Goal: Transaction & Acquisition: Download file/media

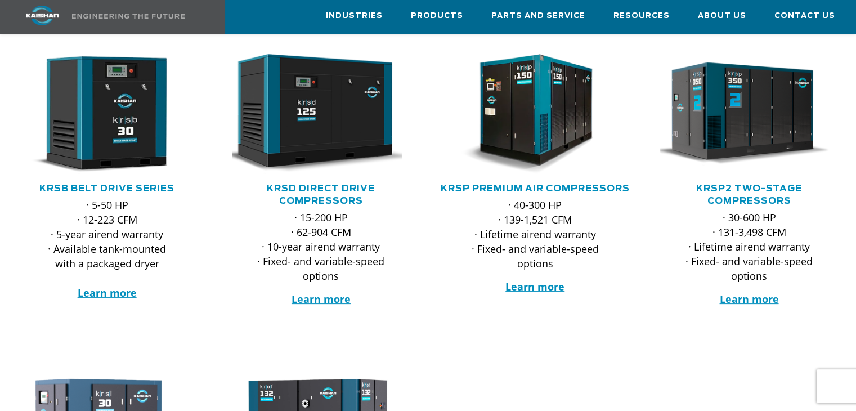
scroll to position [169, 0]
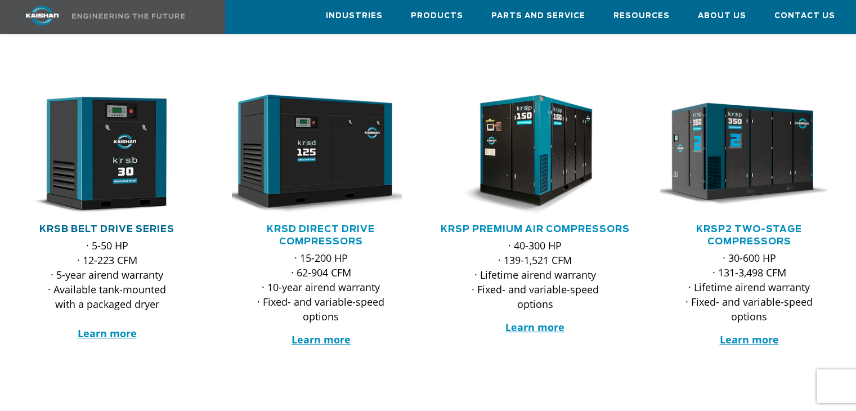
click at [110, 225] on link "KRSB Belt Drive Series" at bounding box center [106, 229] width 135 height 9
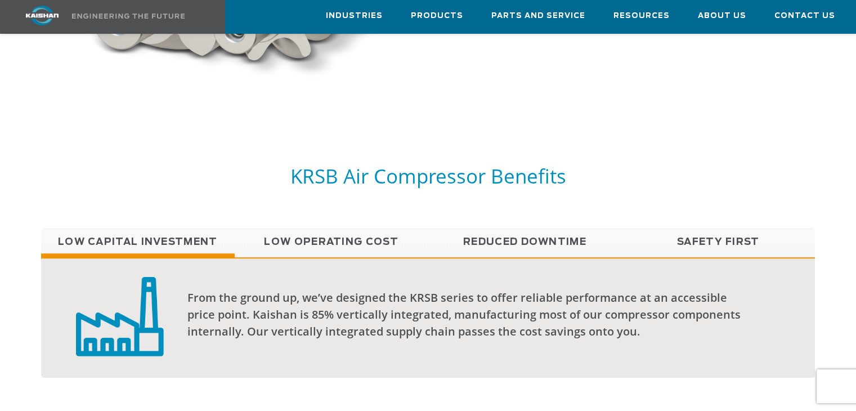
scroll to position [788, 0]
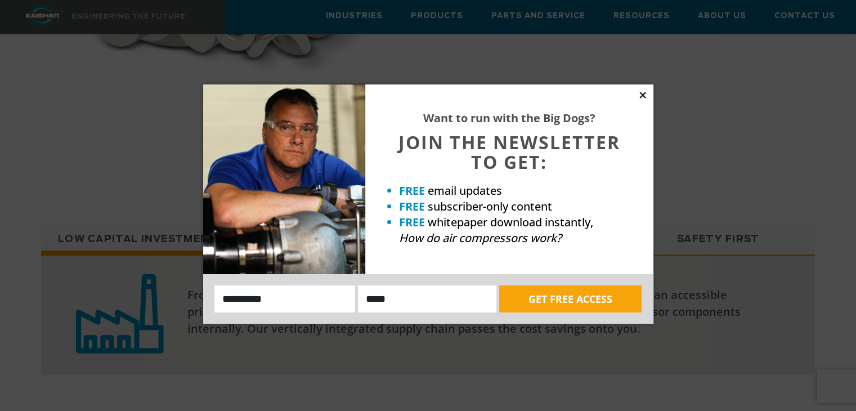
click at [642, 93] on icon at bounding box center [643, 95] width 10 height 10
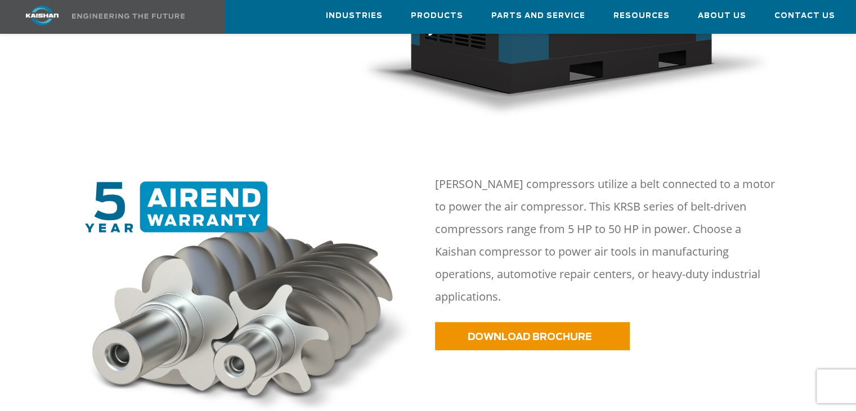
scroll to position [402, 0]
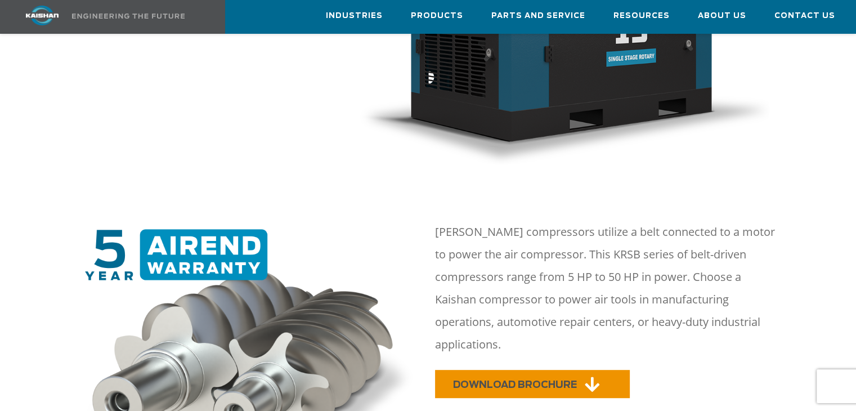
click at [561, 380] on span "DOWNLOAD BROCHURE" at bounding box center [515, 385] width 124 height 10
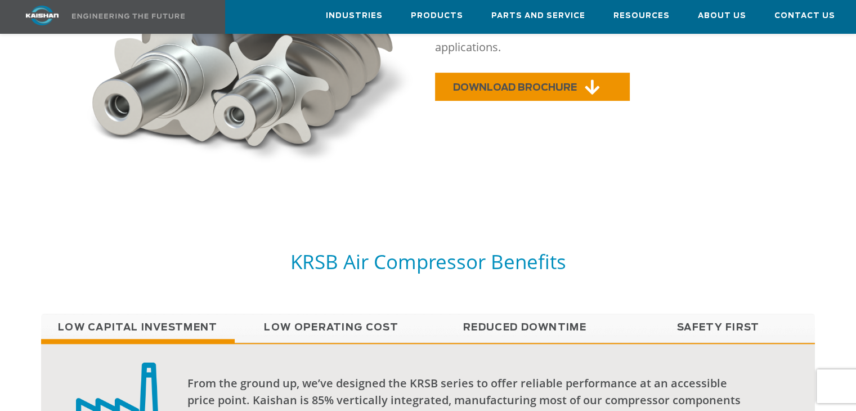
scroll to position [740, 0]
